Goal: Communication & Community: Answer question/provide support

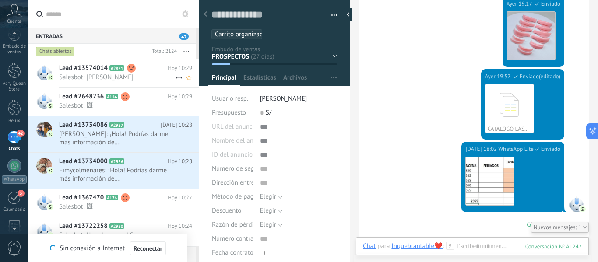
click at [110, 87] on div "Lead #13574014 A2851 [DATE] 10:29 Salesbot: Si bella" at bounding box center [129, 74] width 140 height 28
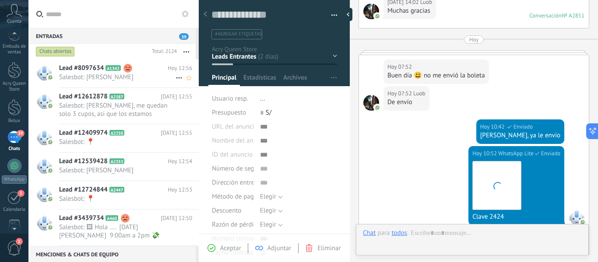
scroll to position [13, 0]
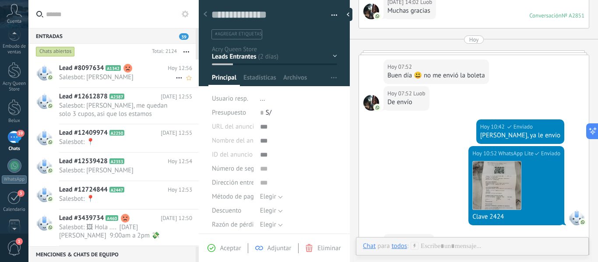
click at [107, 78] on span "Salesbot: [PERSON_NAME]" at bounding box center [117, 77] width 116 height 8
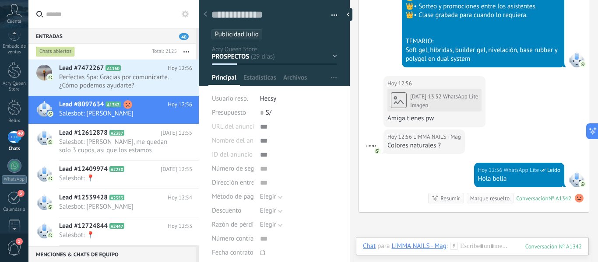
scroll to position [2272, 0]
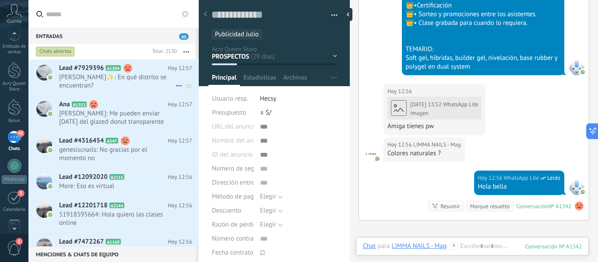
click at [126, 81] on span "[PERSON_NAME]✨: En qué distrito se encuentran?" at bounding box center [117, 81] width 116 height 17
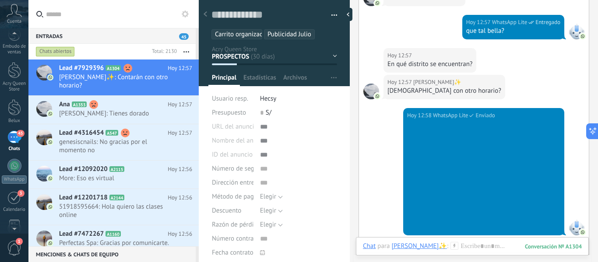
scroll to position [2622, 0]
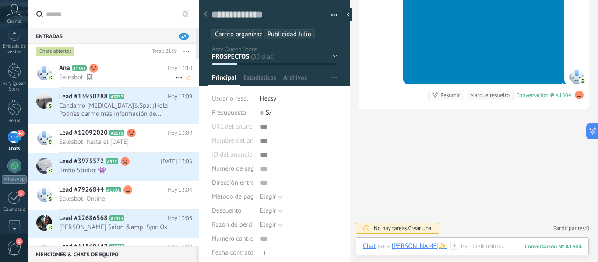
click at [91, 78] on span "Salesbot: 🖼" at bounding box center [117, 77] width 116 height 8
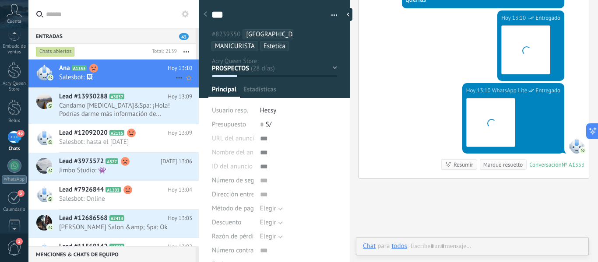
scroll to position [13, 0]
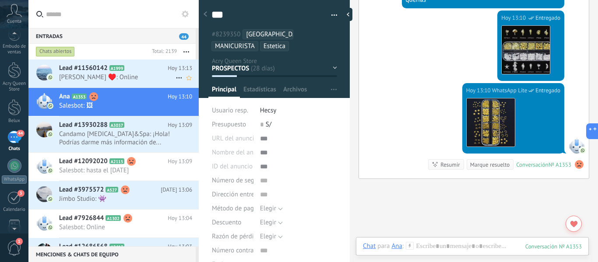
click at [118, 80] on span "[PERSON_NAME] ♥️: Online" at bounding box center [117, 77] width 116 height 8
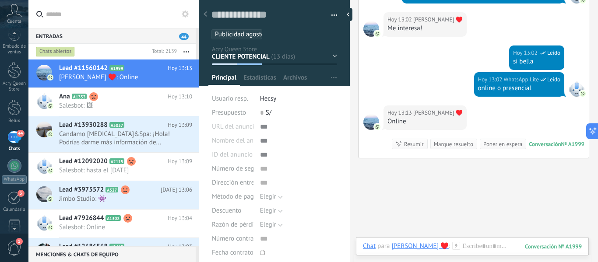
scroll to position [1588, 0]
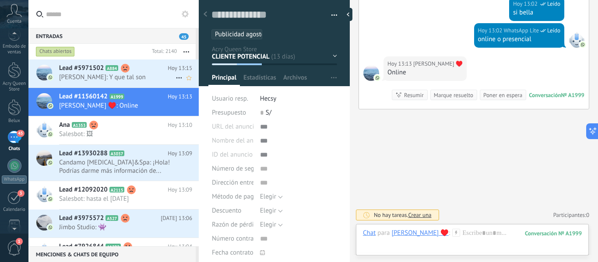
click at [119, 78] on span "[PERSON_NAME]: Y que tal son" at bounding box center [117, 77] width 116 height 8
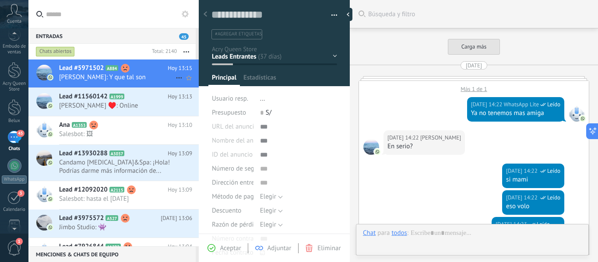
type textarea "**********"
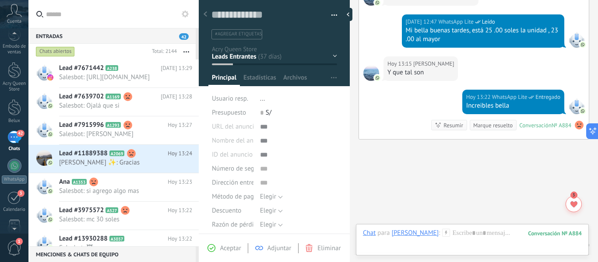
scroll to position [1858, 0]
